Goal: Information Seeking & Learning: Learn about a topic

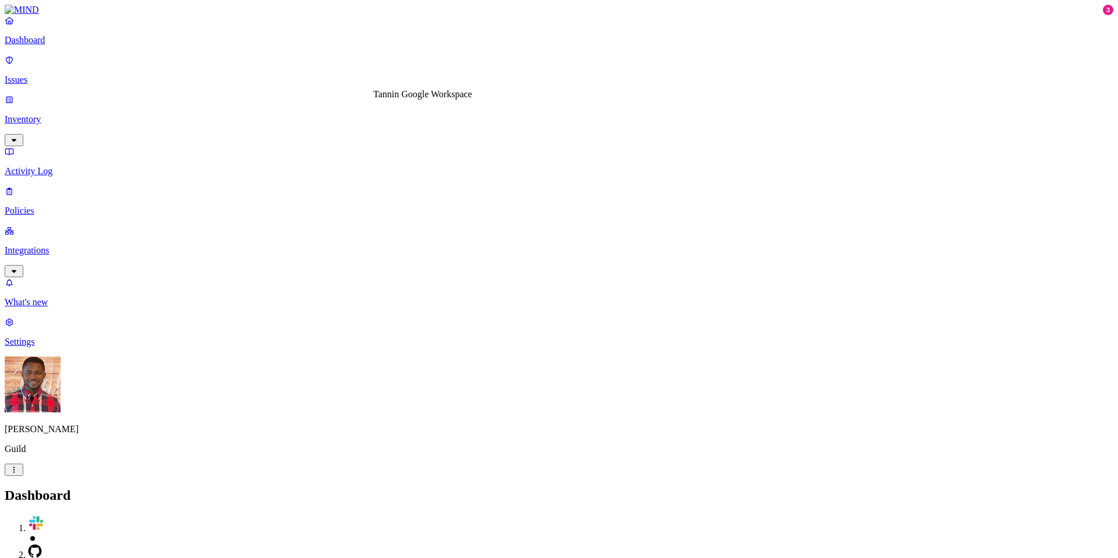
click at [392, 98] on div "Tannin Google Workspace Tannin Google Workspace" at bounding box center [422, 94] width 99 height 10
drag, startPoint x: 449, startPoint y: 111, endPoint x: 404, endPoint y: 106, distance: 45.7
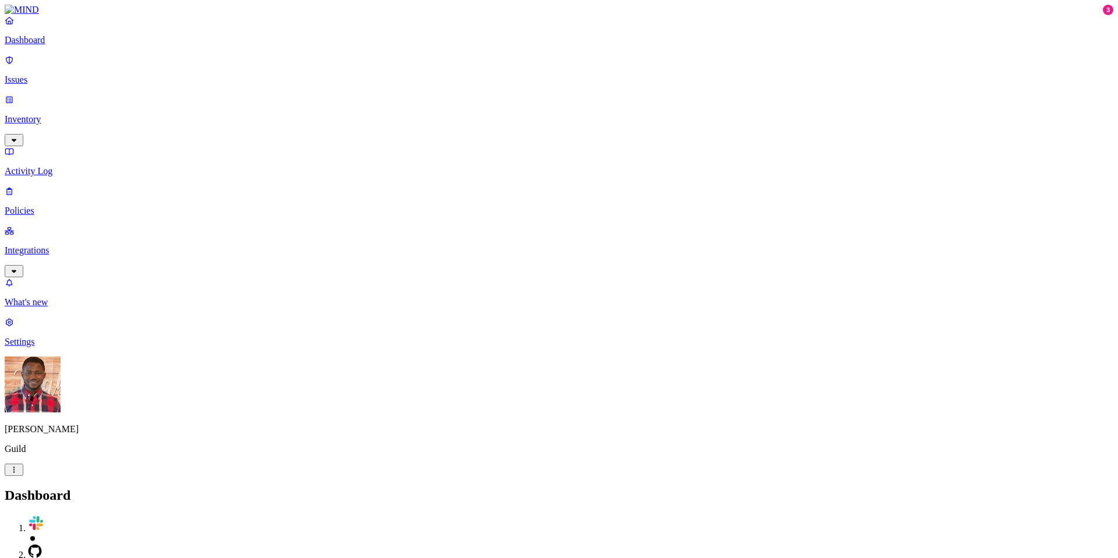
drag, startPoint x: 377, startPoint y: 111, endPoint x: 460, endPoint y: 107, distance: 83.4
drag, startPoint x: 510, startPoint y: 111, endPoint x: 508, endPoint y: 90, distance: 21.6
